Goal: Find specific page/section: Find specific page/section

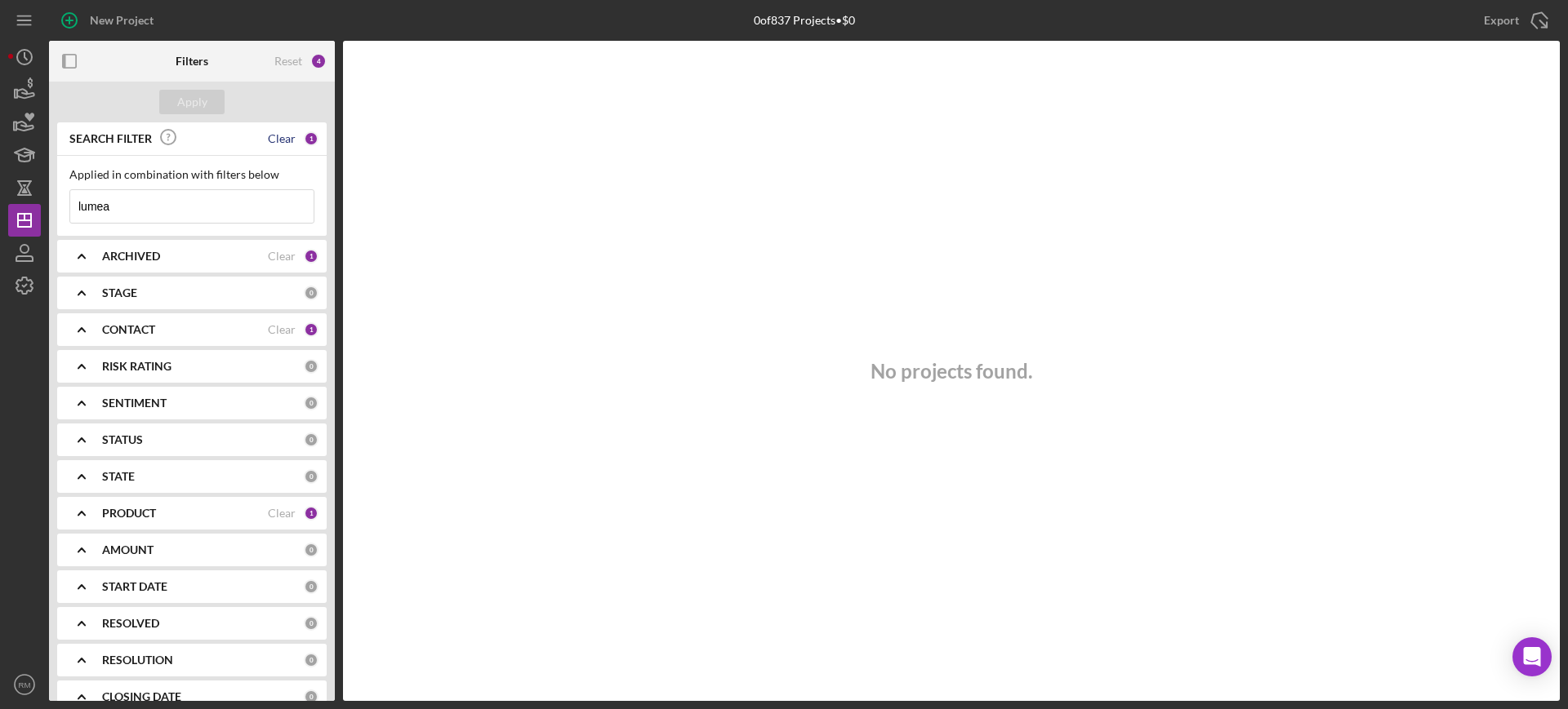
click at [276, 140] on div "Clear" at bounding box center [281, 139] width 27 height 13
click at [279, 251] on div "Clear" at bounding box center [281, 256] width 27 height 13
click at [270, 326] on div "Clear" at bounding box center [281, 329] width 27 height 13
click at [200, 100] on div "Apply" at bounding box center [193, 102] width 30 height 25
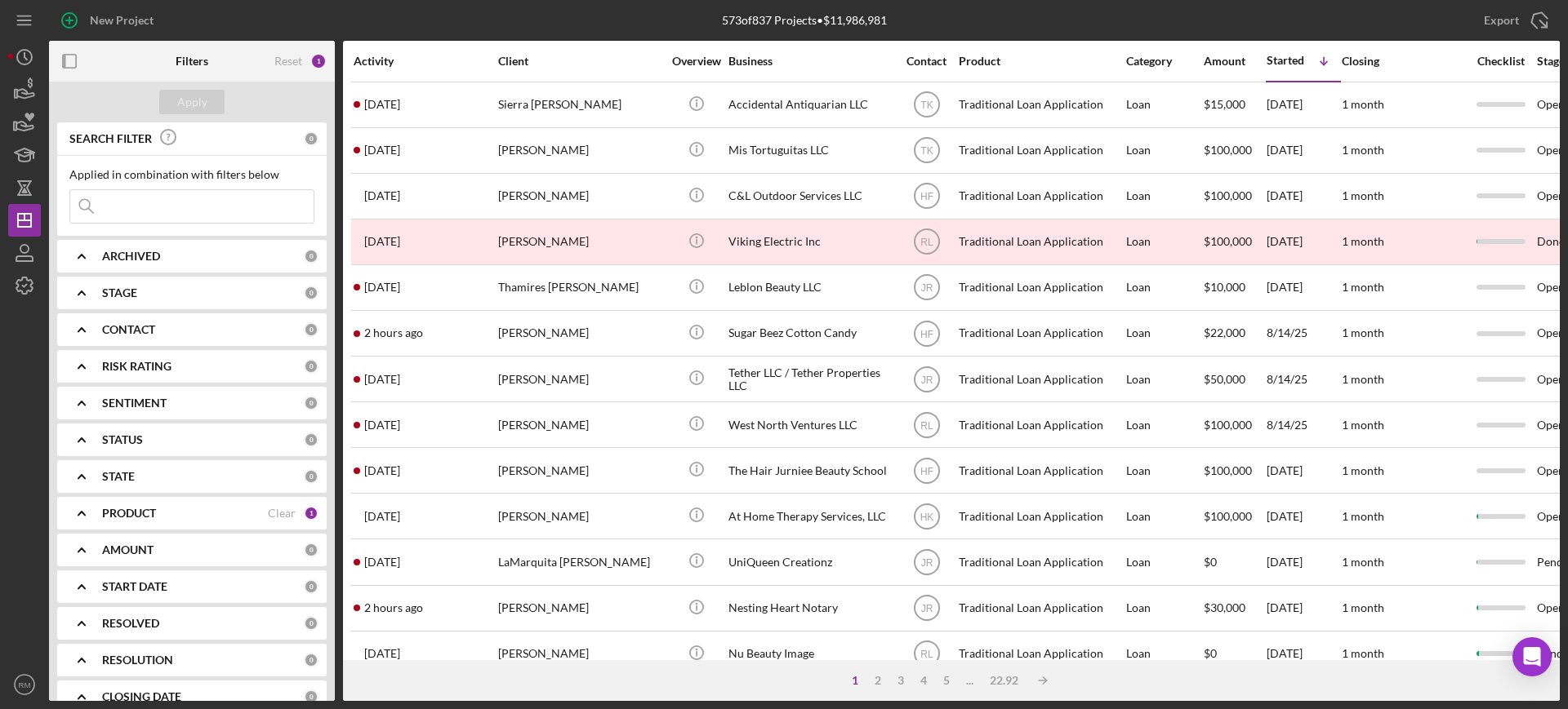
click at [138, 265] on div "ARCHIVED 0" at bounding box center [210, 256] width 216 height 33
click at [80, 325] on input "Active" at bounding box center [78, 323] width 16 height 16
checkbox input "true"
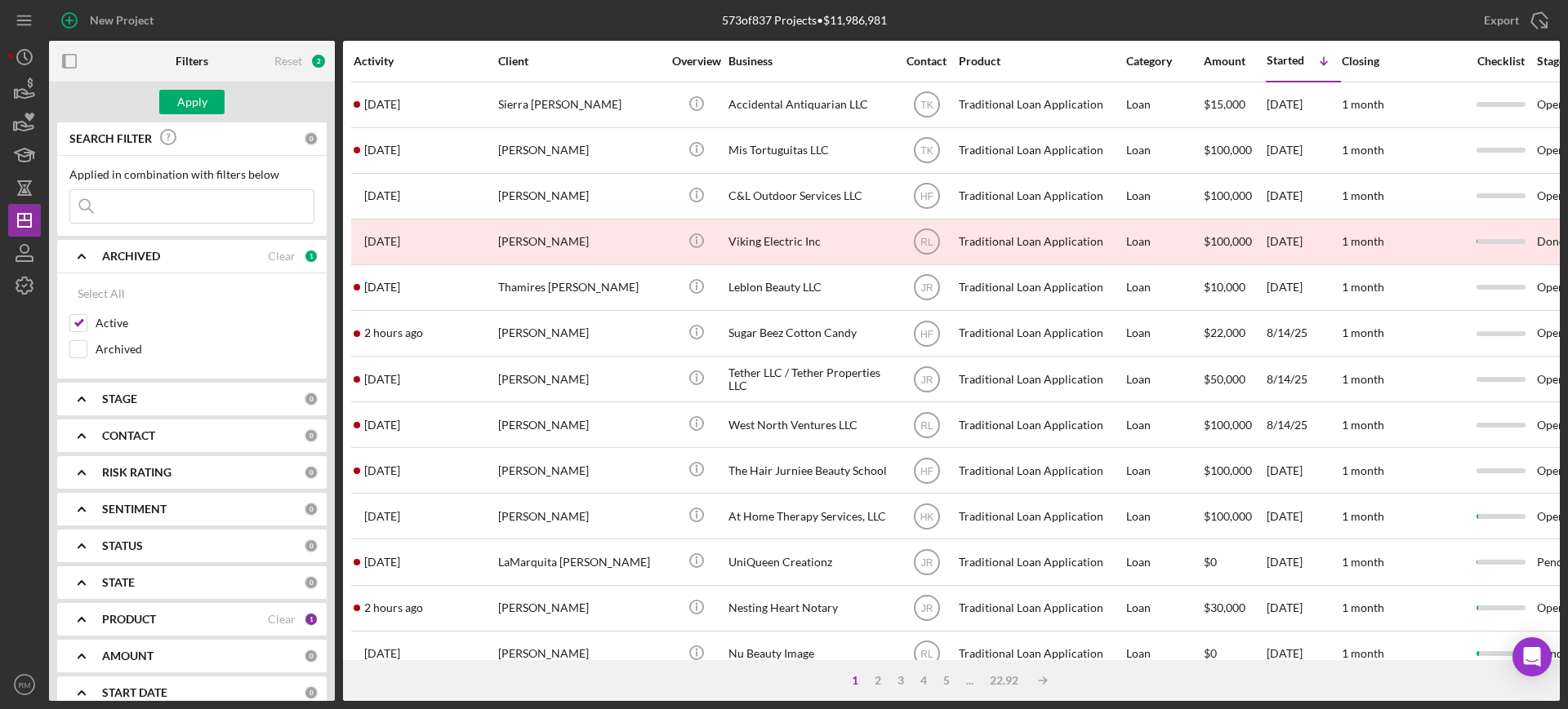
click at [173, 258] on div "ARCHIVED" at bounding box center [186, 256] width 166 height 13
click at [129, 292] on b "STAGE" at bounding box center [120, 292] width 35 height 13
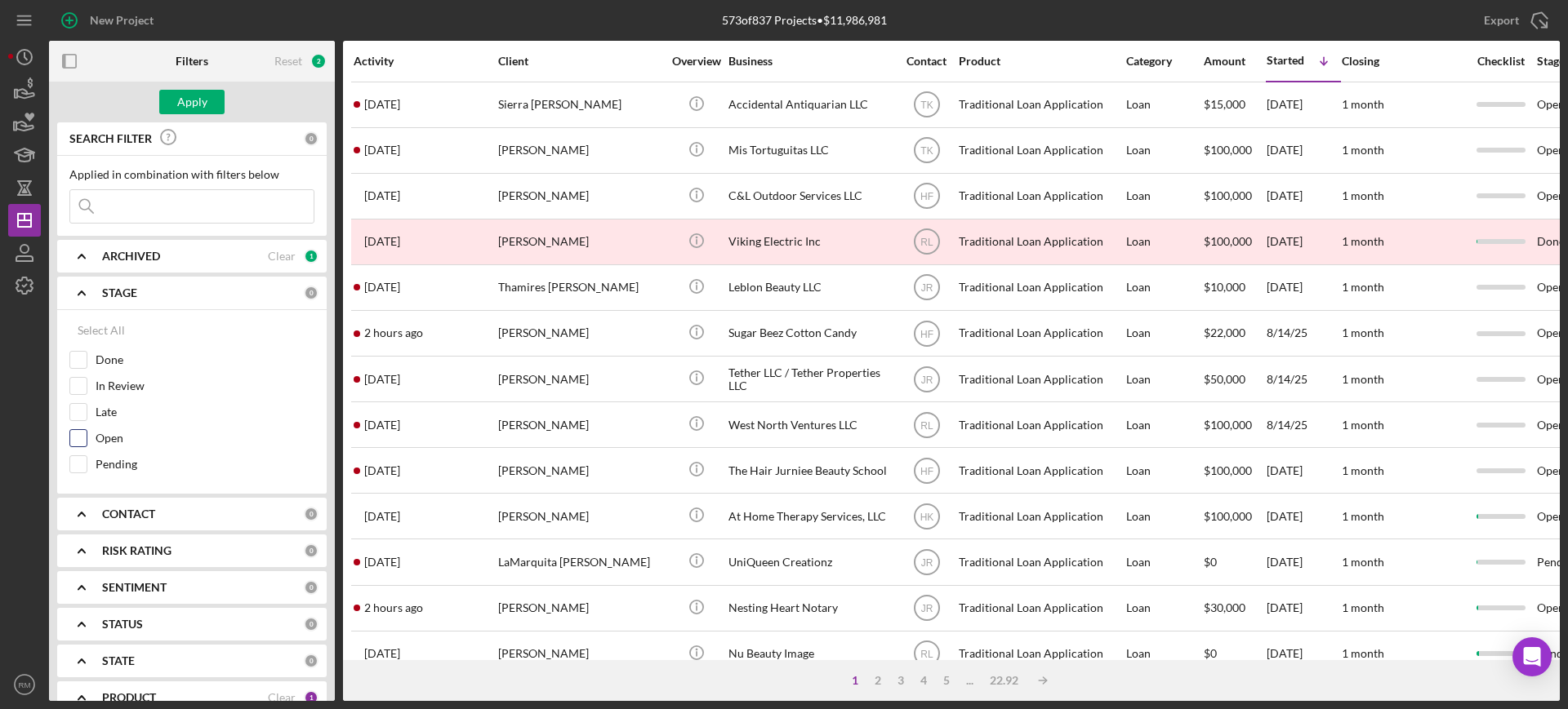
click at [72, 436] on input "Open" at bounding box center [78, 438] width 16 height 16
checkbox input "true"
click at [79, 383] on input "In Review" at bounding box center [78, 386] width 16 height 16
checkbox input "true"
click at [194, 103] on div "Apply" at bounding box center [193, 102] width 30 height 25
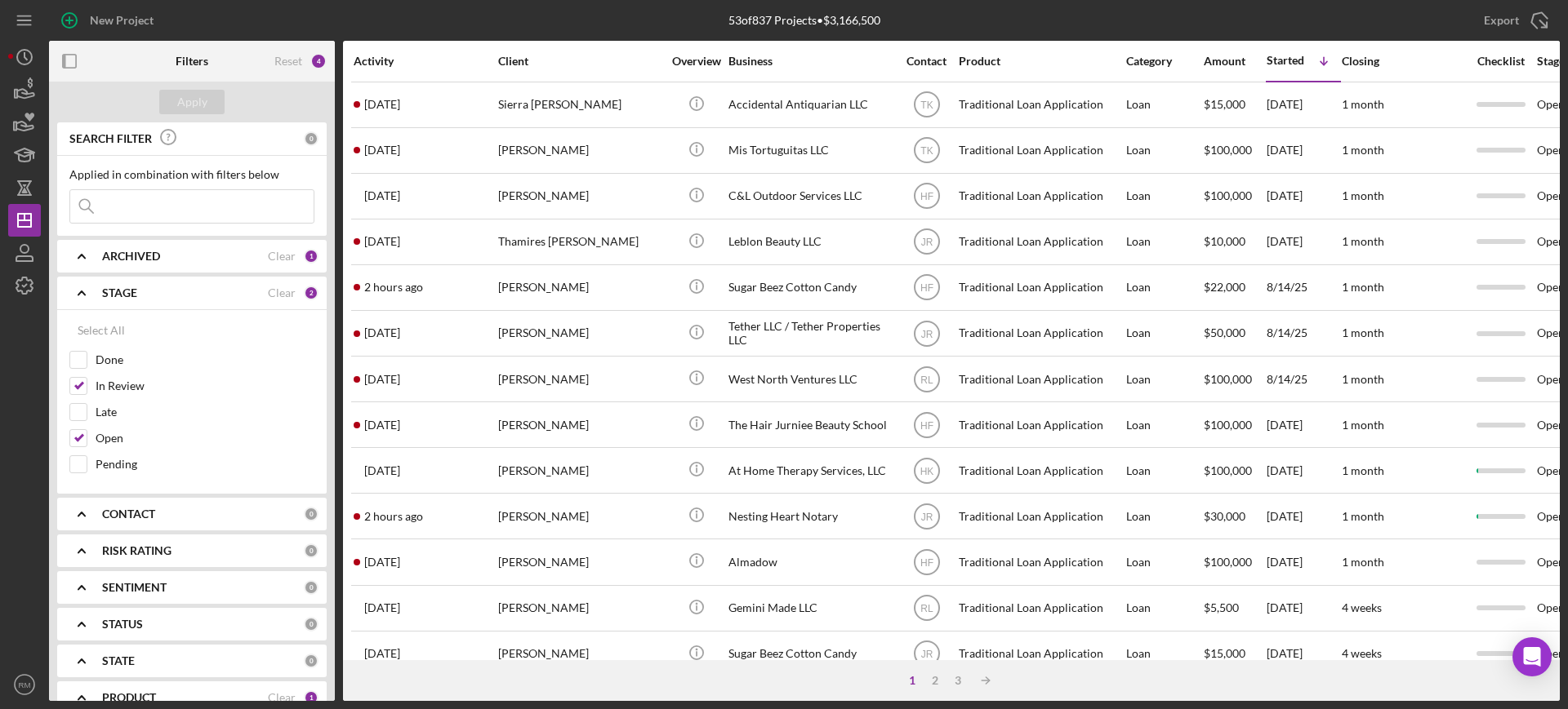
click at [80, 305] on icon "Icon/Expander" at bounding box center [81, 293] width 41 height 41
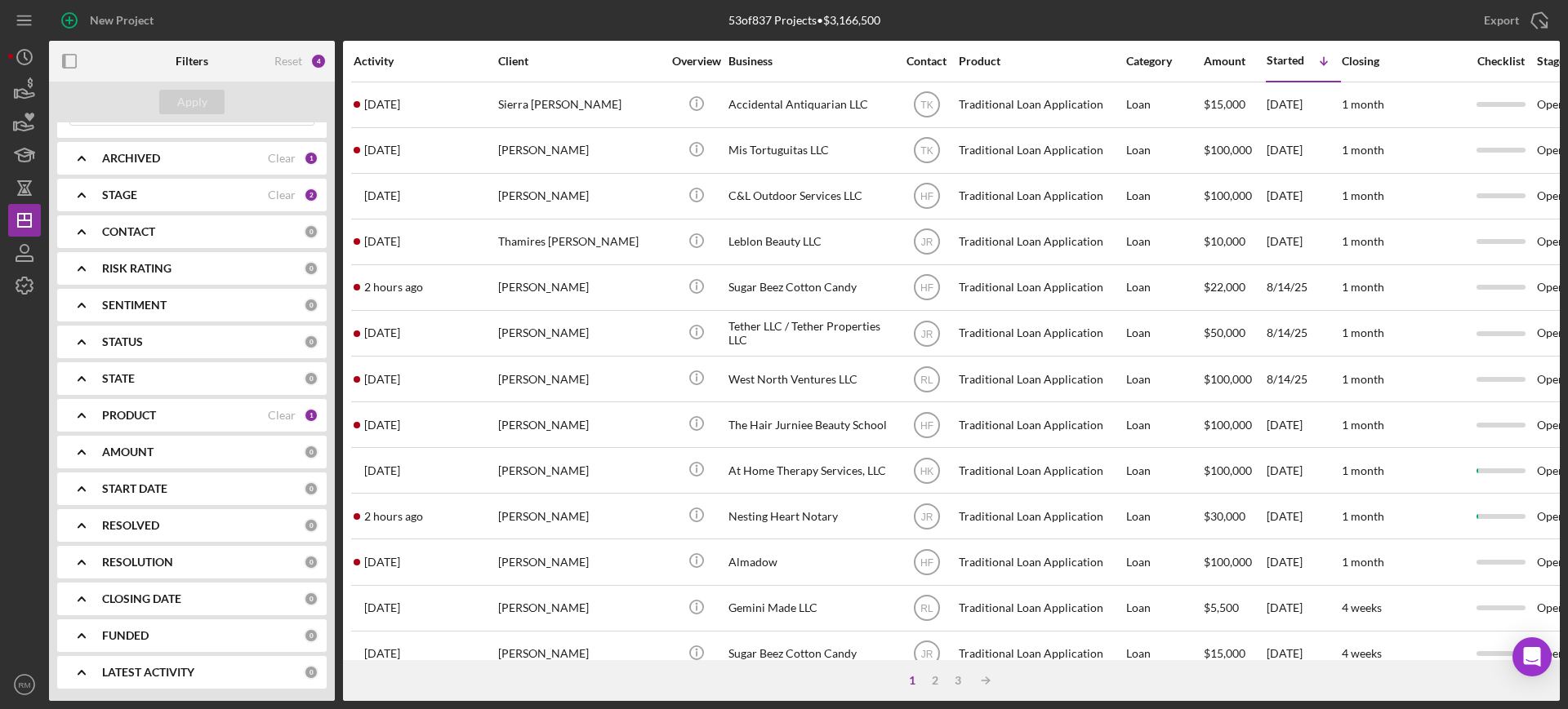
click at [117, 563] on b "RESOLUTION" at bounding box center [138, 562] width 71 height 13
click at [78, 621] on input "None" at bounding box center [78, 629] width 16 height 16
checkbox input "true"
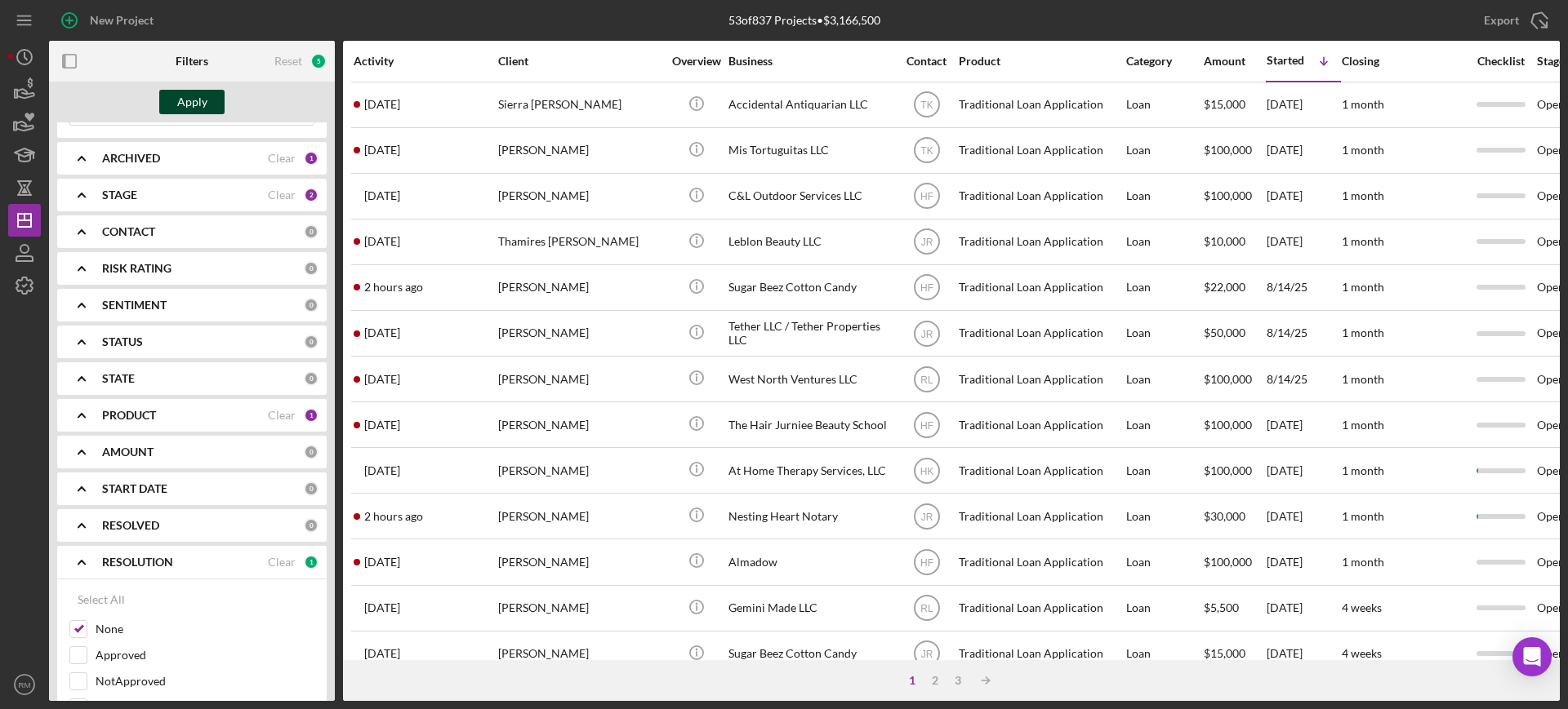
click at [178, 102] on div "Apply" at bounding box center [193, 102] width 30 height 25
